Goal: Task Accomplishment & Management: Use online tool/utility

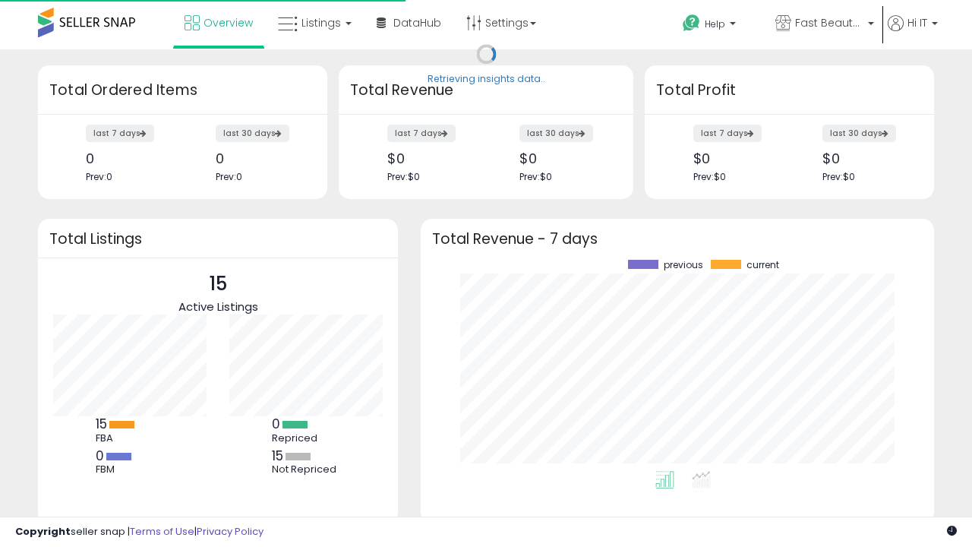
scroll to position [211, 483]
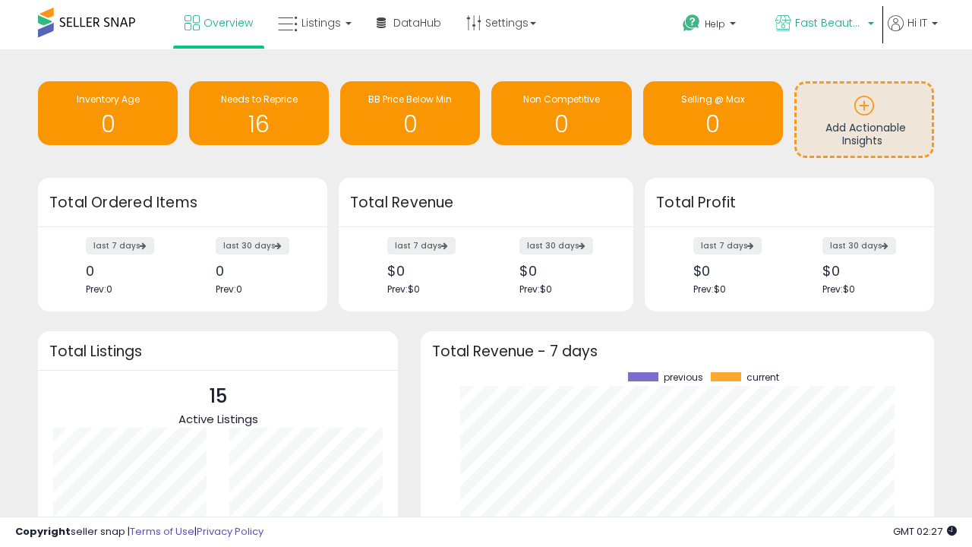
click at [824, 24] on span "Fast Beauty ([GEOGRAPHIC_DATA])" at bounding box center [829, 22] width 68 height 15
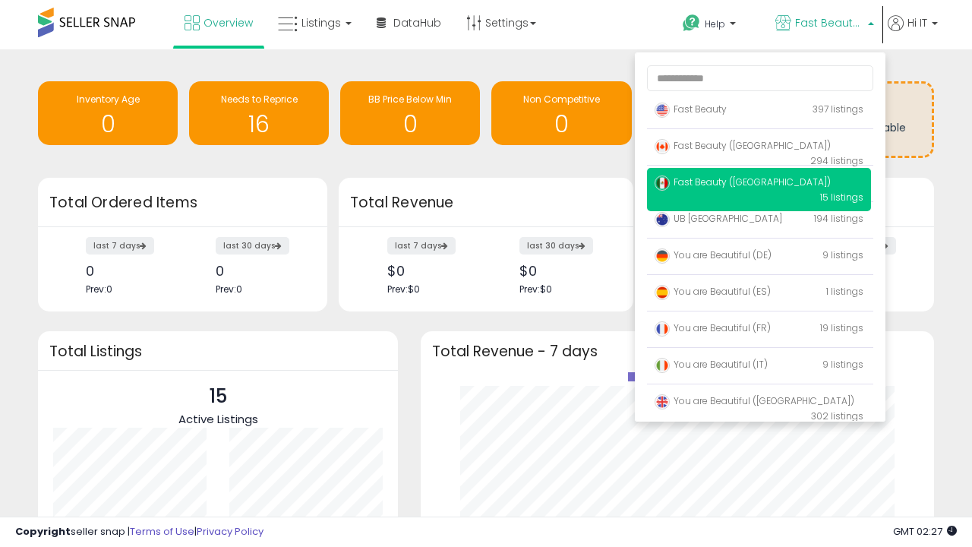
click at [759, 112] on p "Fast Beauty 397 listings" at bounding box center [759, 110] width 224 height 30
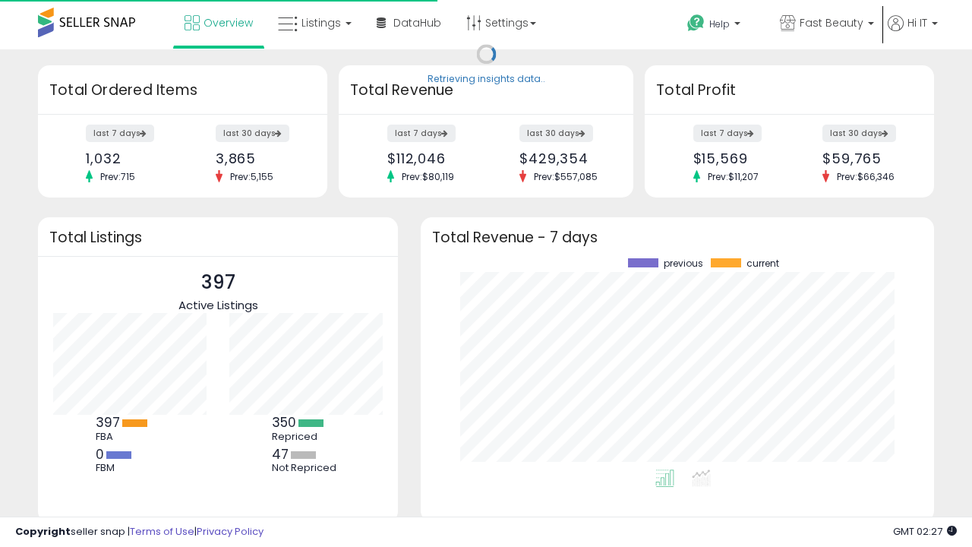
scroll to position [211, 483]
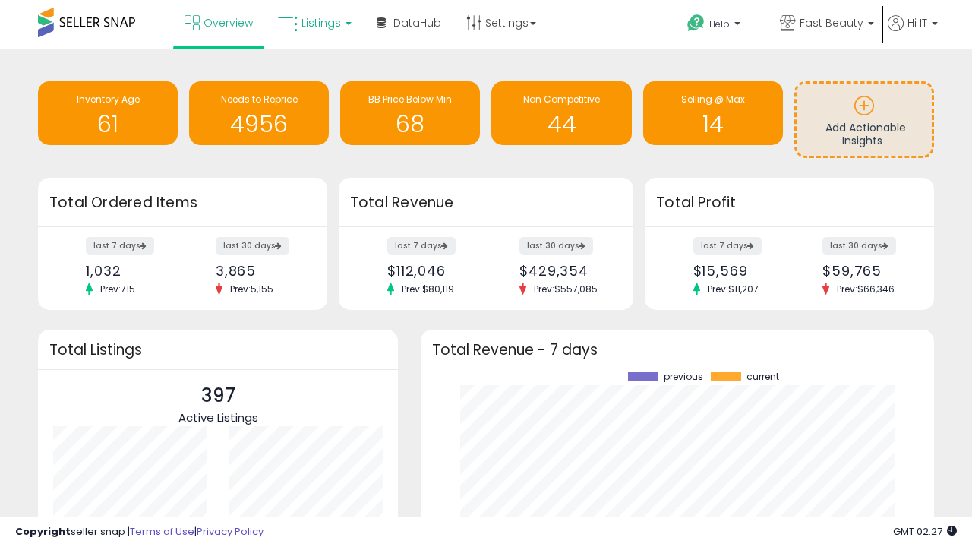
click at [313, 23] on span "Listings" at bounding box center [322, 22] width 40 height 15
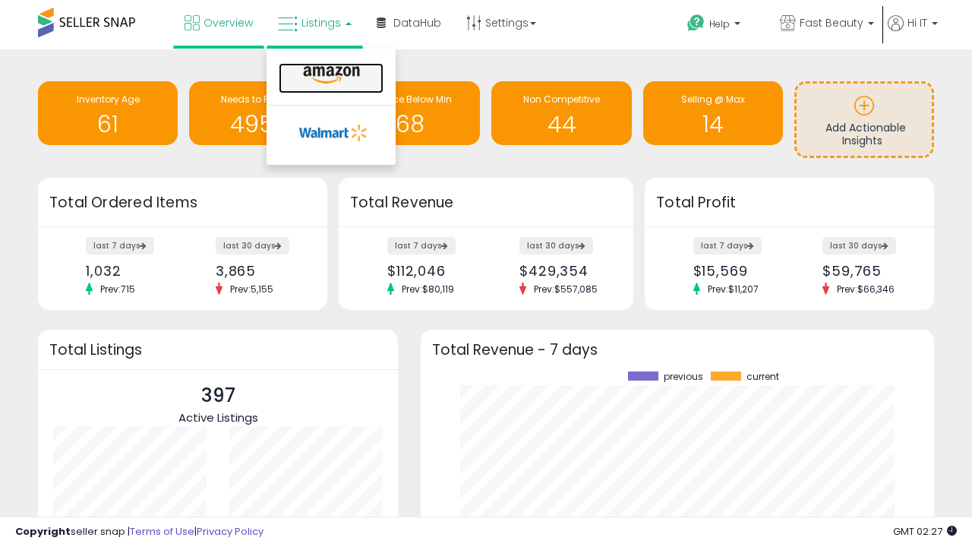
click at [330, 75] on icon at bounding box center [332, 75] width 66 height 20
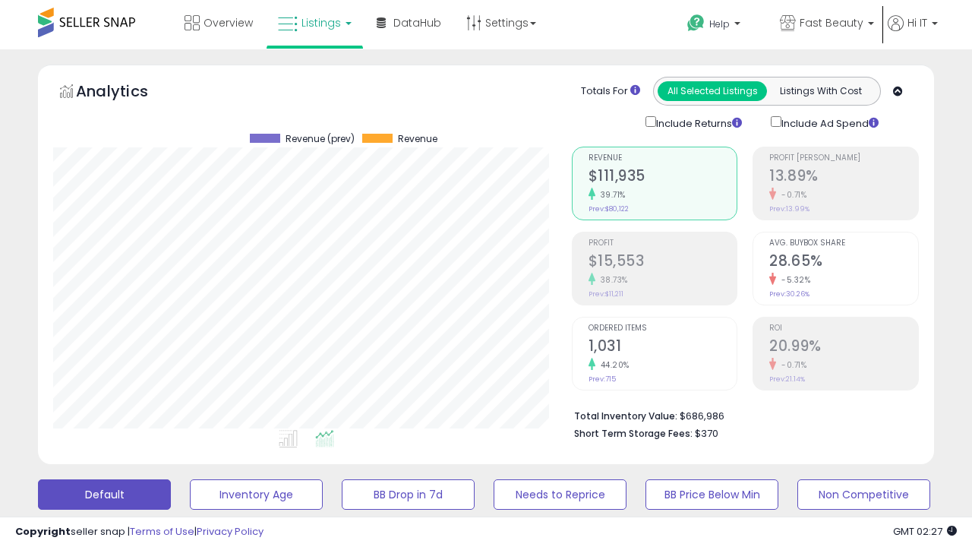
scroll to position [311, 518]
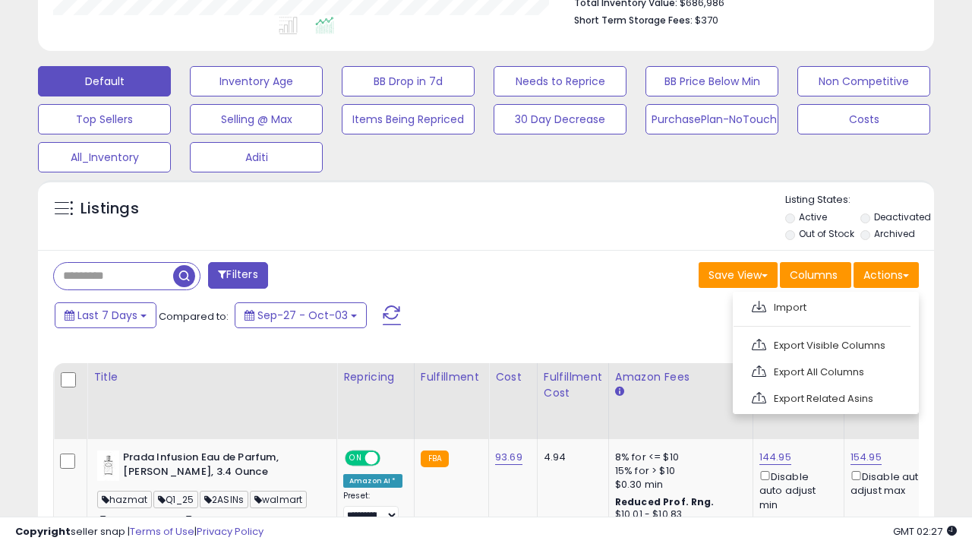
click at [759, 305] on span at bounding box center [759, 306] width 14 height 11
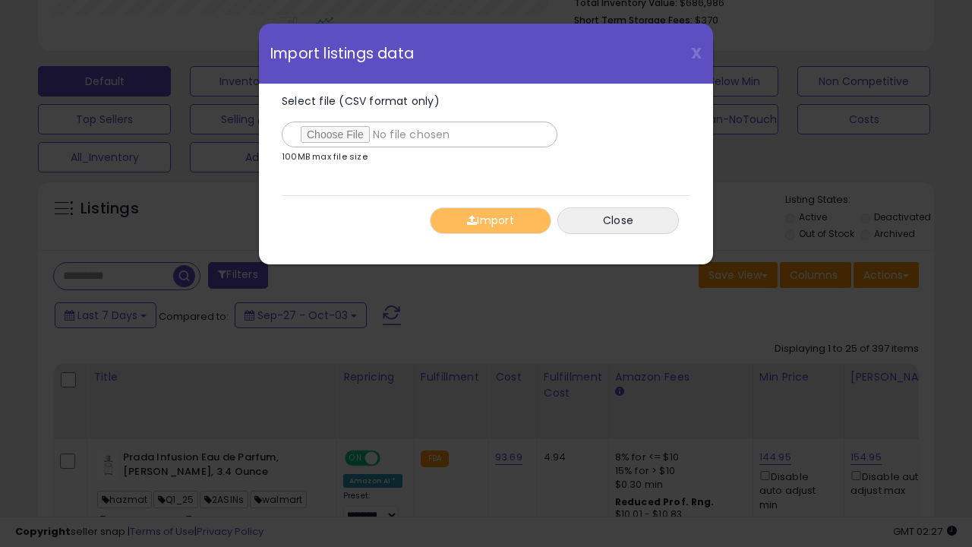
type input "**********"
click at [490, 220] on button "Import" at bounding box center [491, 220] width 122 height 27
